Goal: Transaction & Acquisition: Purchase product/service

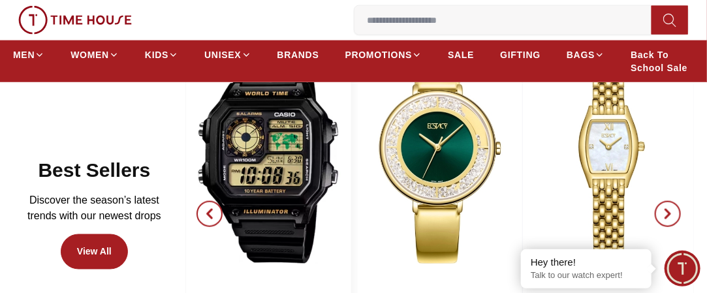
scroll to position [588, 0]
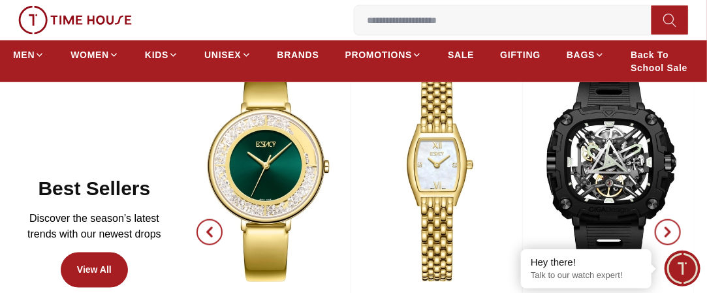
click at [214, 227] on icon "button" at bounding box center [209, 232] width 10 height 10
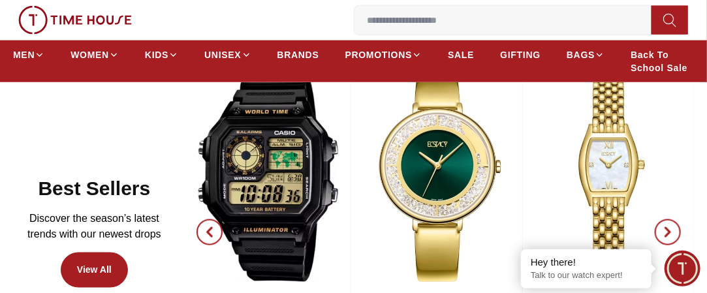
click at [214, 227] on icon "button" at bounding box center [209, 232] width 10 height 10
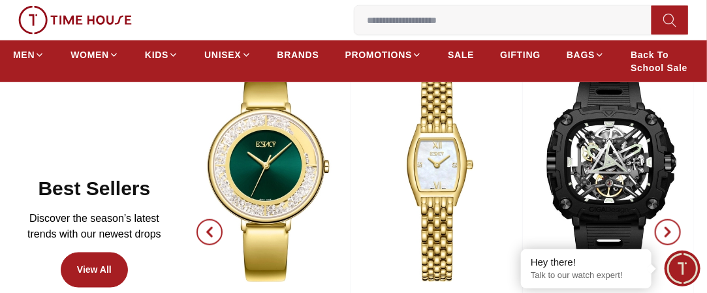
click at [677, 221] on span "button" at bounding box center [668, 232] width 26 height 26
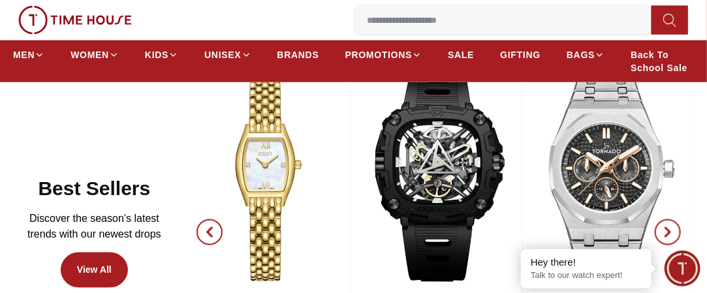
click at [677, 221] on span "button" at bounding box center [668, 232] width 26 height 26
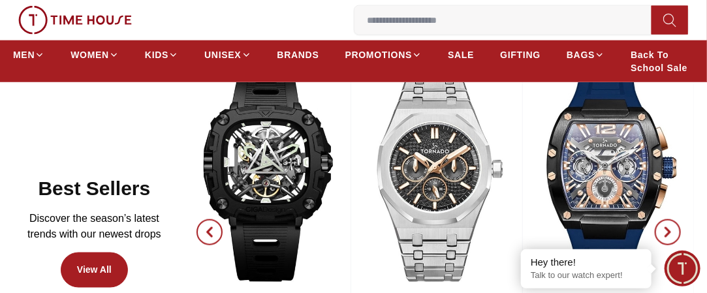
click at [677, 221] on span "button" at bounding box center [668, 232] width 26 height 26
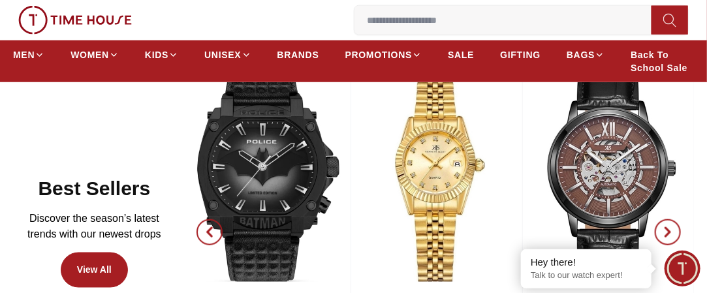
click at [670, 228] on icon "button" at bounding box center [668, 232] width 4 height 8
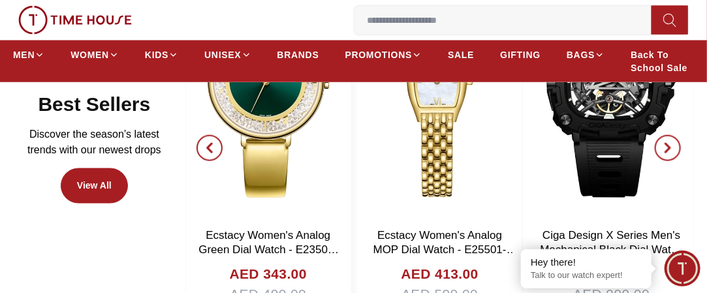
scroll to position [718, 0]
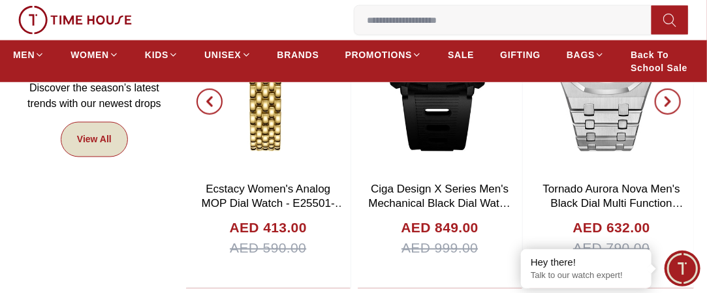
click at [95, 127] on link "View All" at bounding box center [94, 139] width 67 height 35
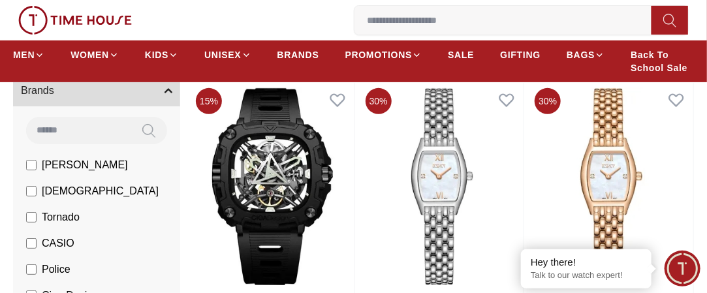
scroll to position [196, 0]
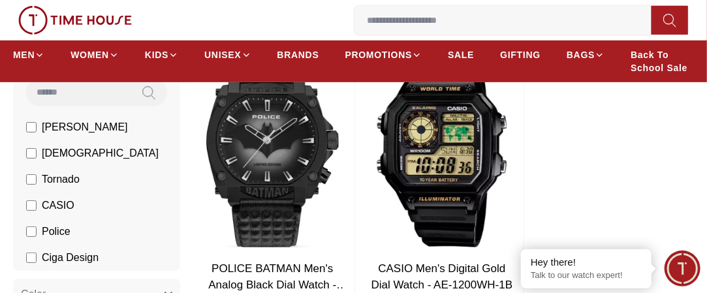
scroll to position [196, 0]
